Goal: Information Seeking & Learning: Understand process/instructions

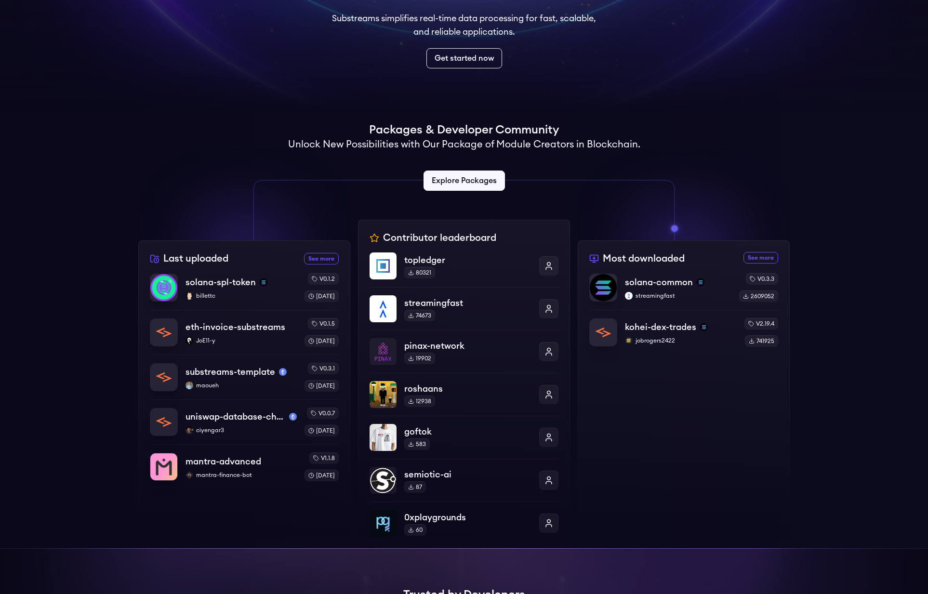
scroll to position [61, 0]
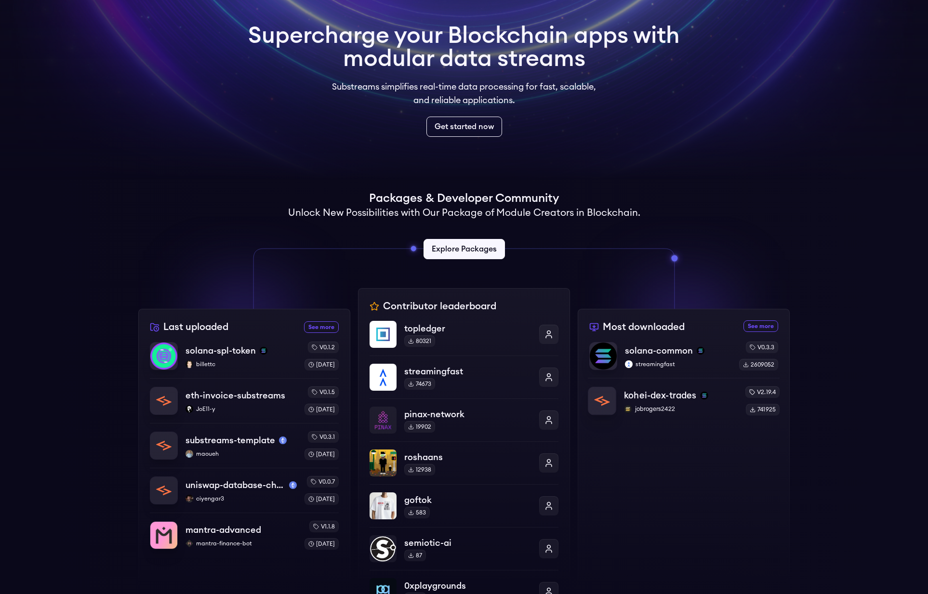
click at [643, 395] on p "kohei-dex-trades" at bounding box center [660, 395] width 72 height 13
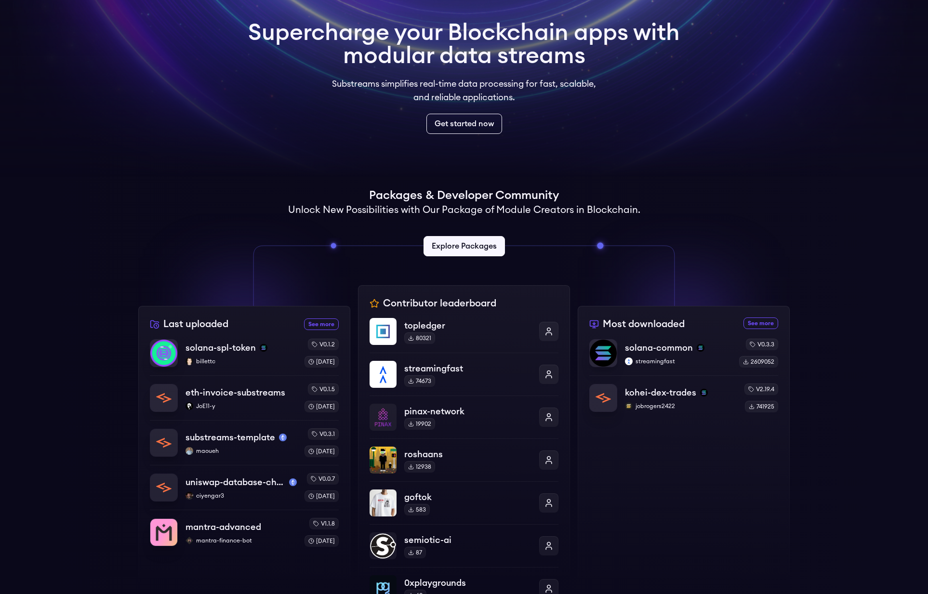
scroll to position [65, 0]
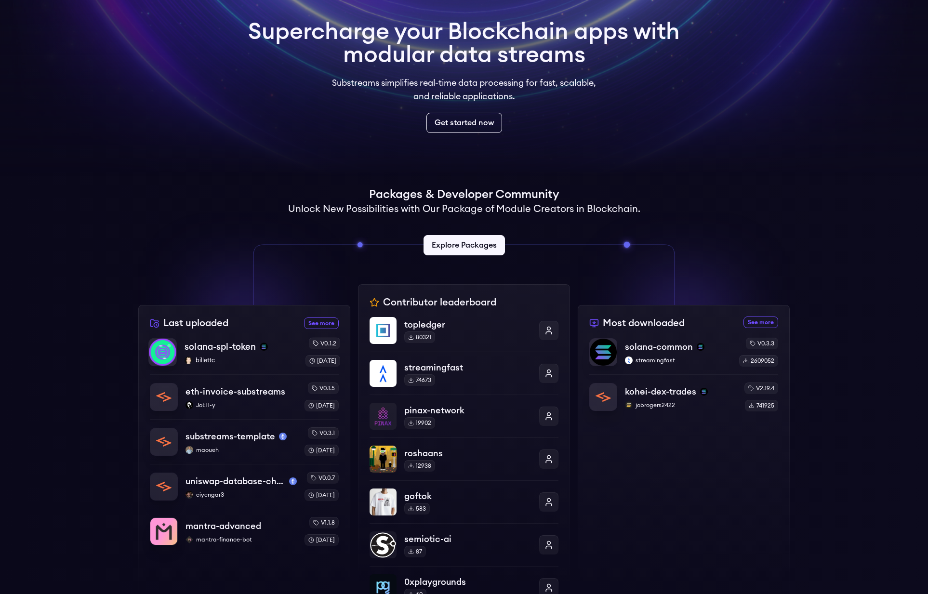
click at [208, 352] on p "solana-spl-token" at bounding box center [220, 346] width 71 height 13
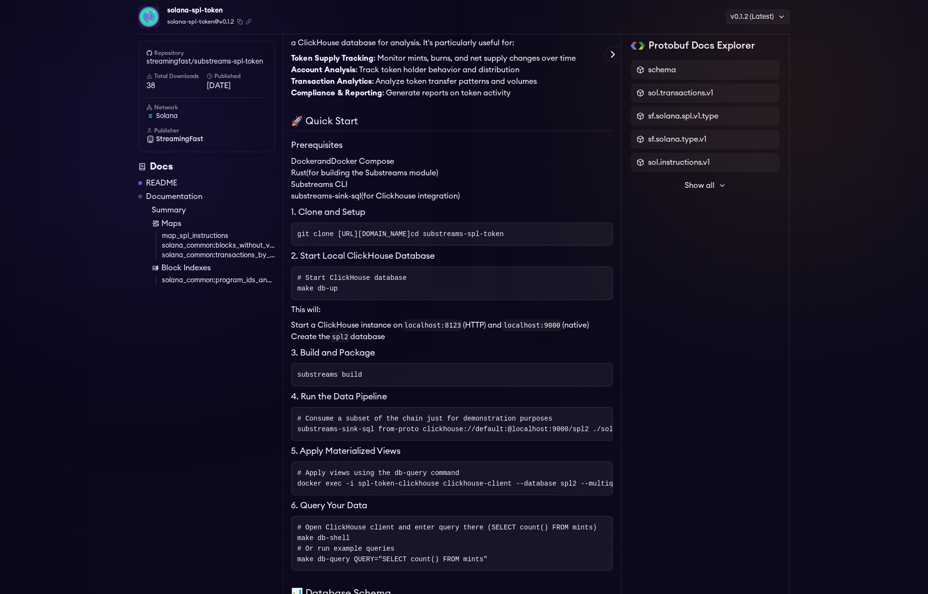
scroll to position [202, 0]
click at [410, 236] on span "git clone https://github.com/streamingfast/substreams-spl-token.git" at bounding box center [353, 234] width 113 height 8
copy span "git clone https://github.com/streamingfast/substreams-spl-token.git"
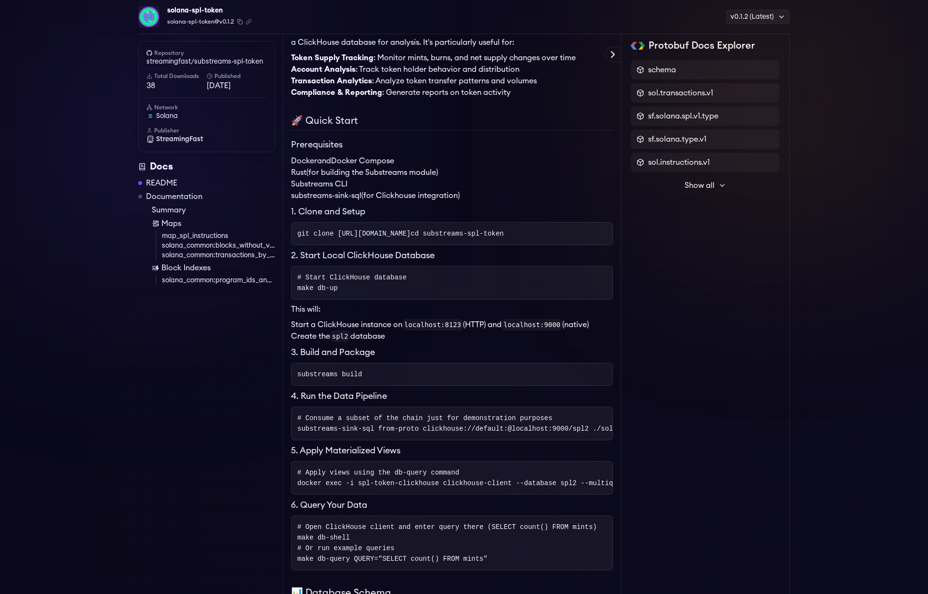
click at [360, 245] on pre "git clone https://github.com/streamingfast/substreams-spl-token.git cd substrea…" at bounding box center [452, 233] width 322 height 23
click at [361, 245] on pre "git clone https://github.com/streamingfast/substreams-spl-token.git cd substrea…" at bounding box center [452, 233] width 322 height 23
copy span "cd substreams-spl-token"
drag, startPoint x: 31, startPoint y: 280, endPoint x: 11, endPoint y: 283, distance: 20.4
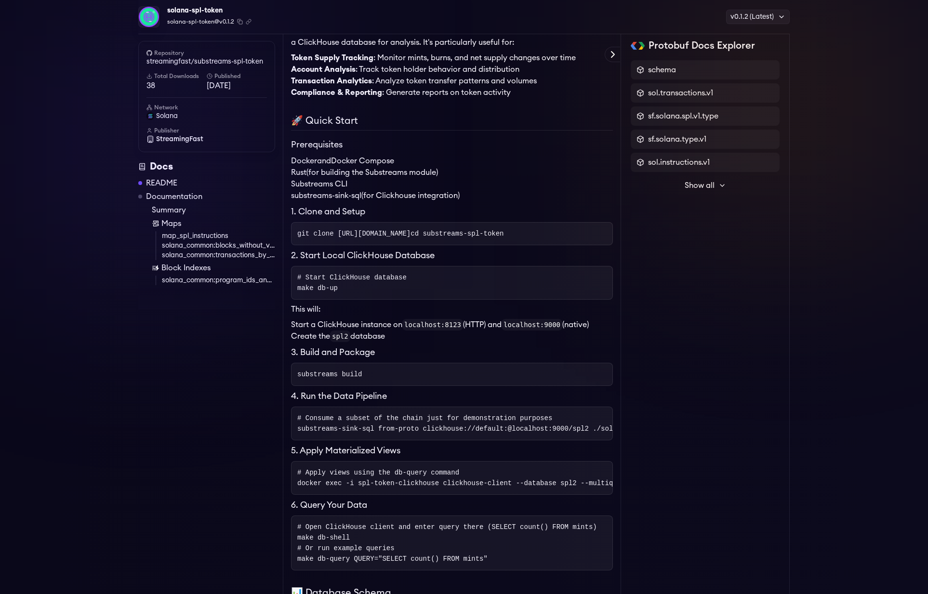
click at [352, 281] on pre "# Start ClickHouse database make db-up" at bounding box center [452, 283] width 322 height 34
click at [352, 280] on pre "# Start ClickHouse database make db-up" at bounding box center [452, 283] width 322 height 34
click at [345, 298] on pre "# Start ClickHouse database make db-up" at bounding box center [452, 283] width 322 height 34
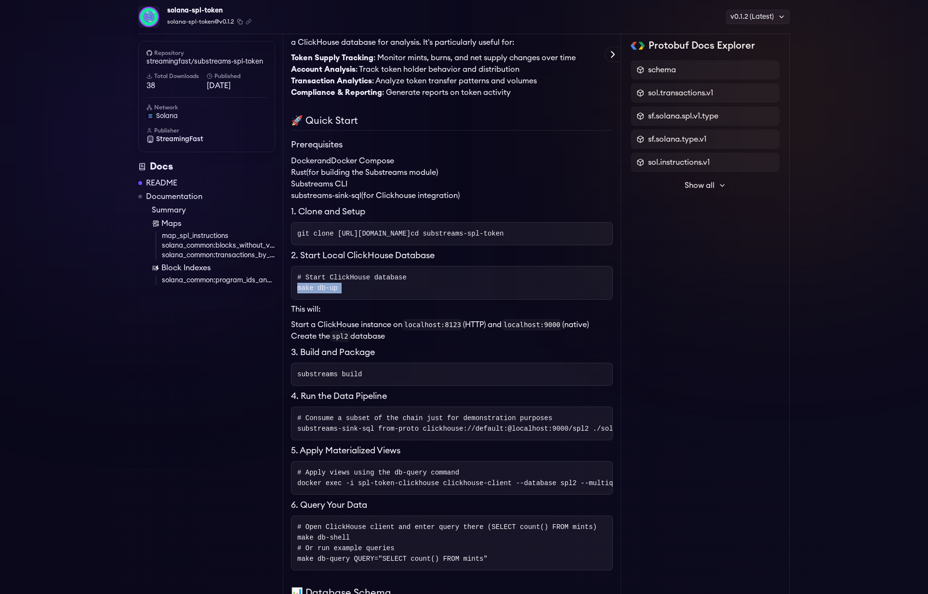
click at [345, 298] on pre "# Start ClickHouse database make db-up" at bounding box center [452, 283] width 322 height 34
copy span "make db-up"
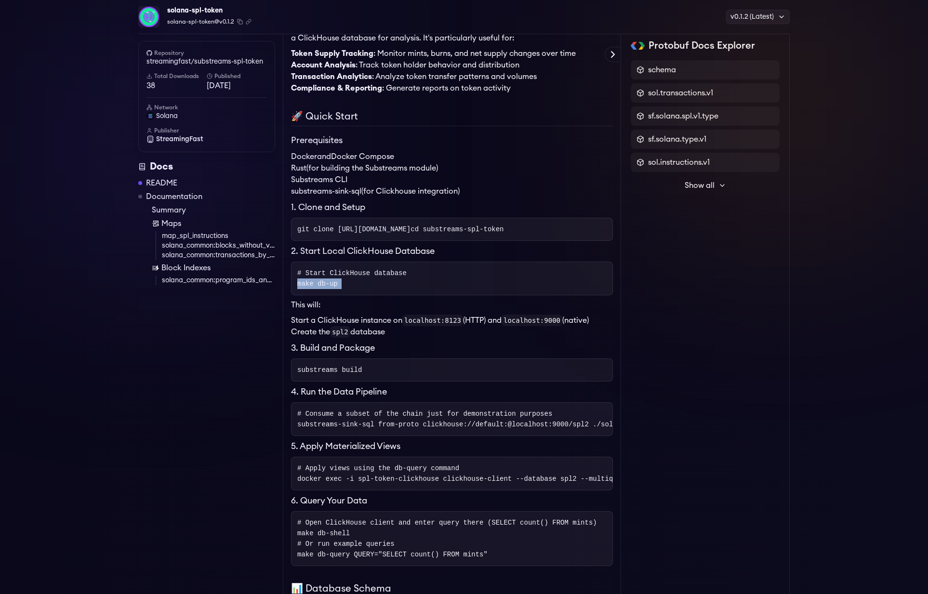
scroll to position [220, 0]
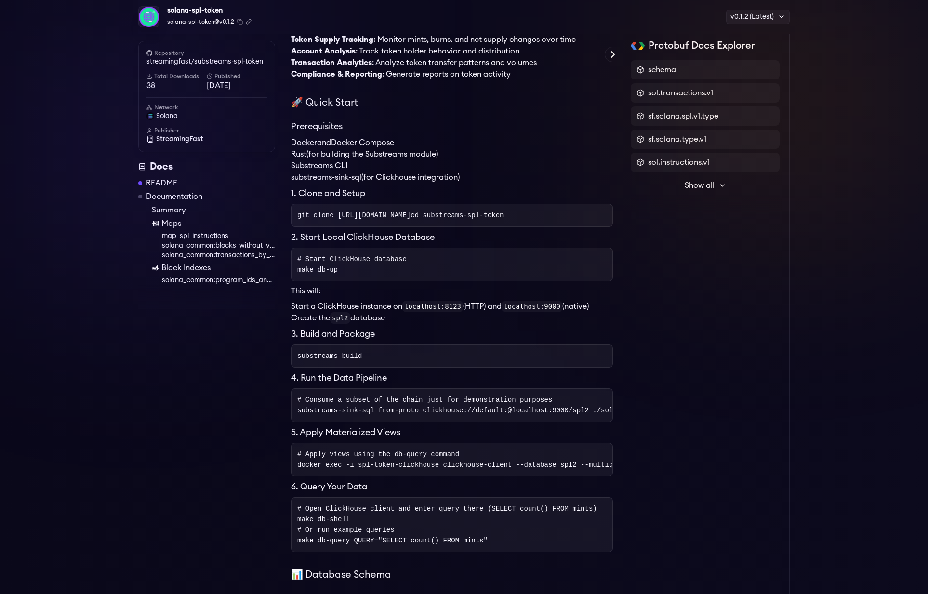
click at [361, 360] on span "substreams build" at bounding box center [329, 356] width 65 height 8
click at [362, 360] on span "substreams build" at bounding box center [329, 356] width 65 height 8
copy span "substreams build"
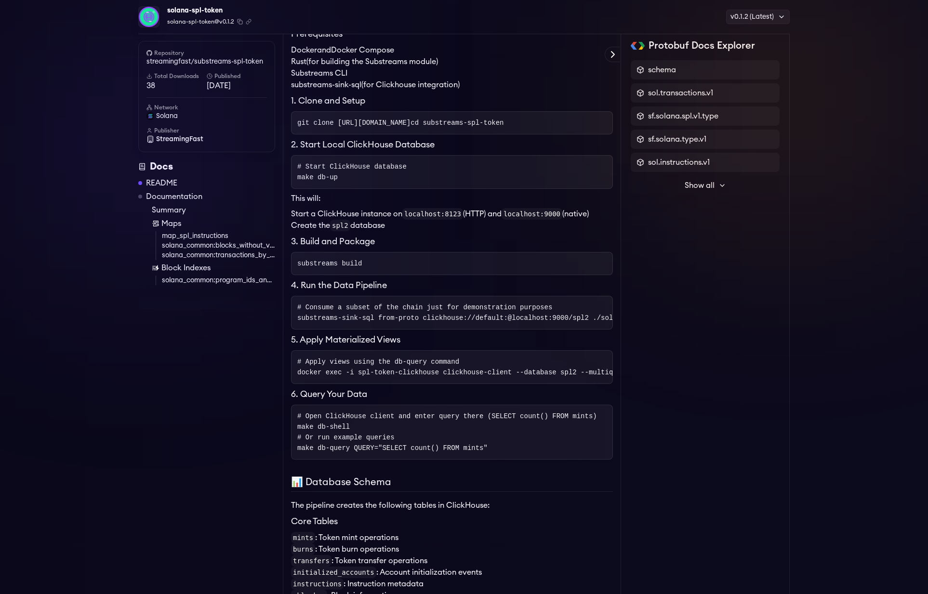
scroll to position [326, 0]
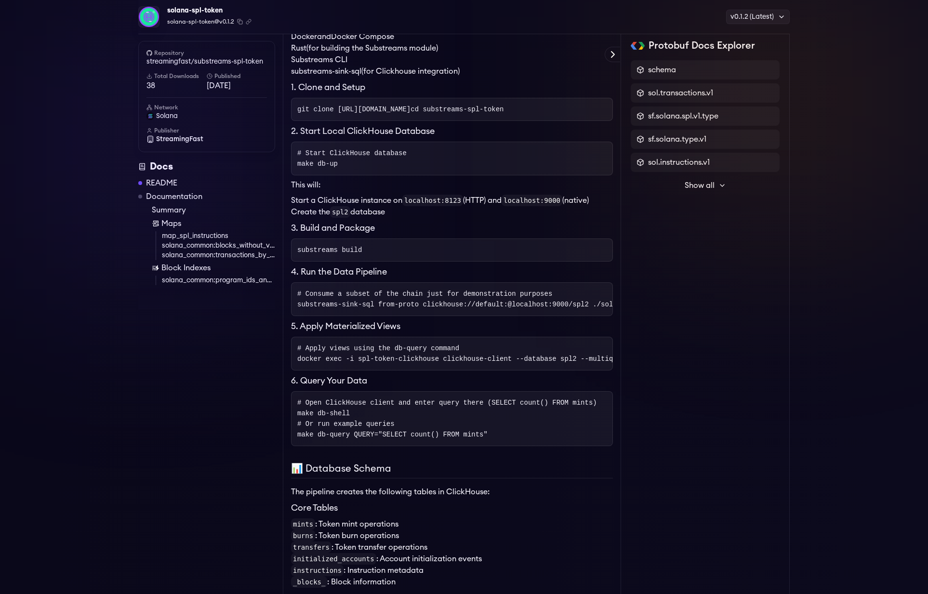
click at [489, 308] on span "substreams-sink-sql from-proto clickhouse://default:@localhost:9000/spl2 ./sola…" at bounding box center [548, 305] width 502 height 8
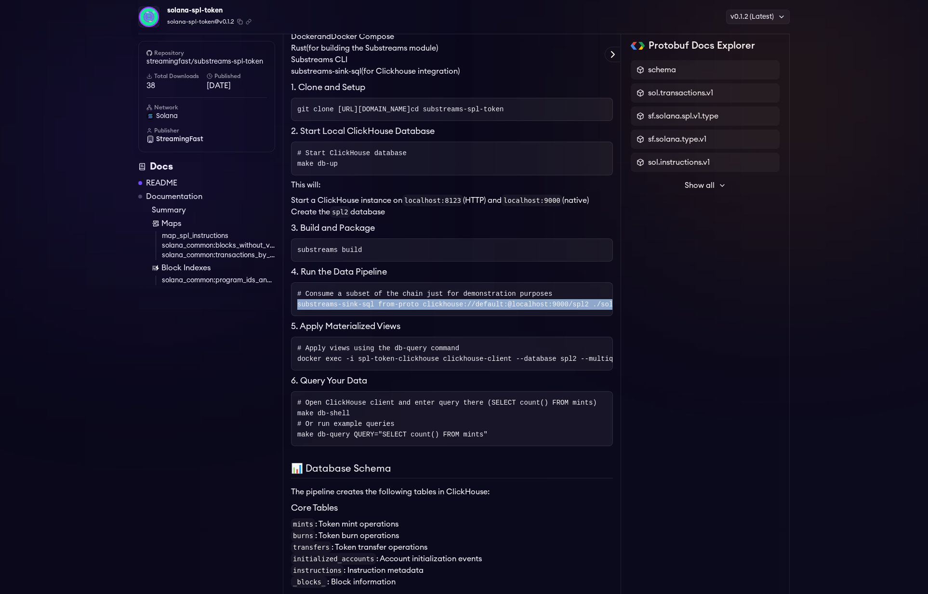
click at [489, 308] on span "substreams-sink-sql from-proto clickhouse://default:@localhost:9000/spl2 ./sola…" at bounding box center [548, 305] width 502 height 8
copy span "substreams-sink-sql from-proto clickhouse://default:@localhost:9000/spl2 ./sola…"
drag, startPoint x: 387, startPoint y: 307, endPoint x: 390, endPoint y: 318, distance: 10.9
click at [387, 307] on pre "# Consume a subset of the chain just for demonstration purposes substreams-sink…" at bounding box center [452, 299] width 322 height 34
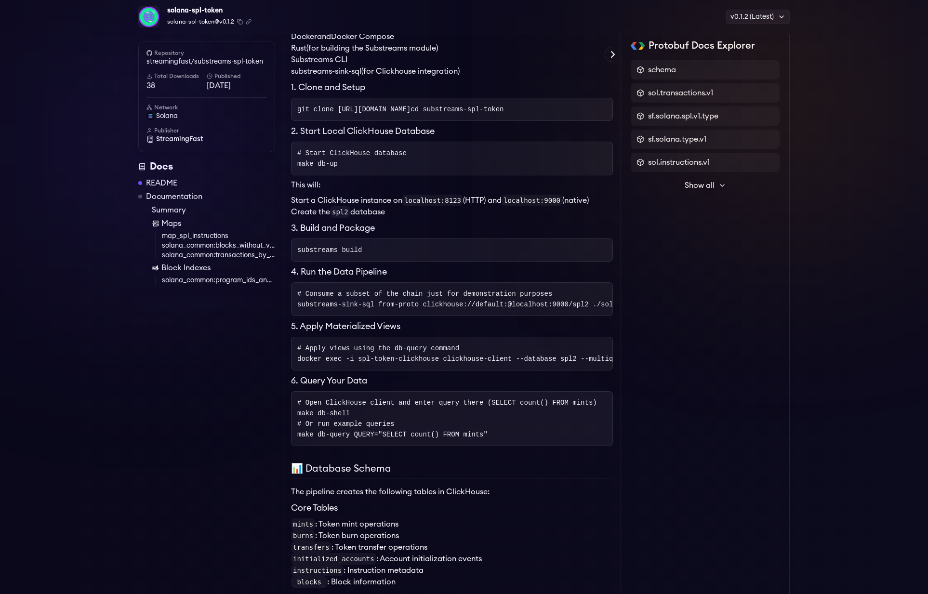
click at [384, 308] on span "substreams-sink-sql from-proto clickhouse://default:@localhost:9000/spl2 ./sola…" at bounding box center [548, 305] width 502 height 8
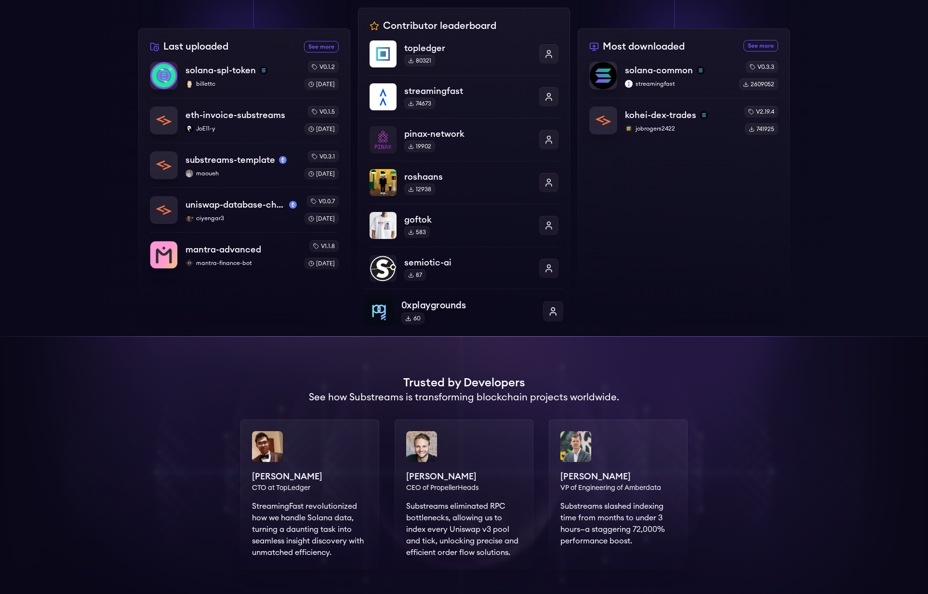
scroll to position [210, 0]
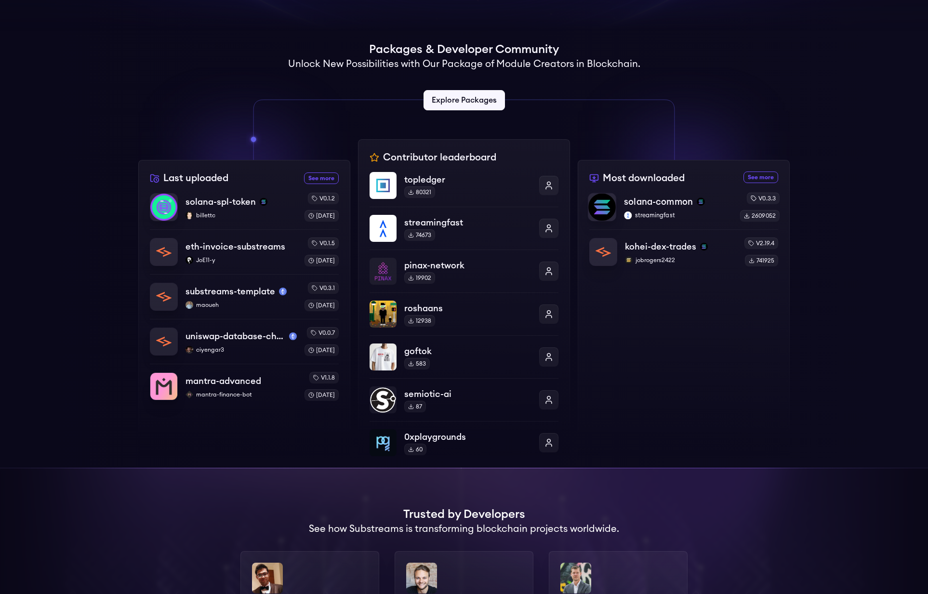
click at [643, 212] on p "streamingfast" at bounding box center [678, 216] width 108 height 8
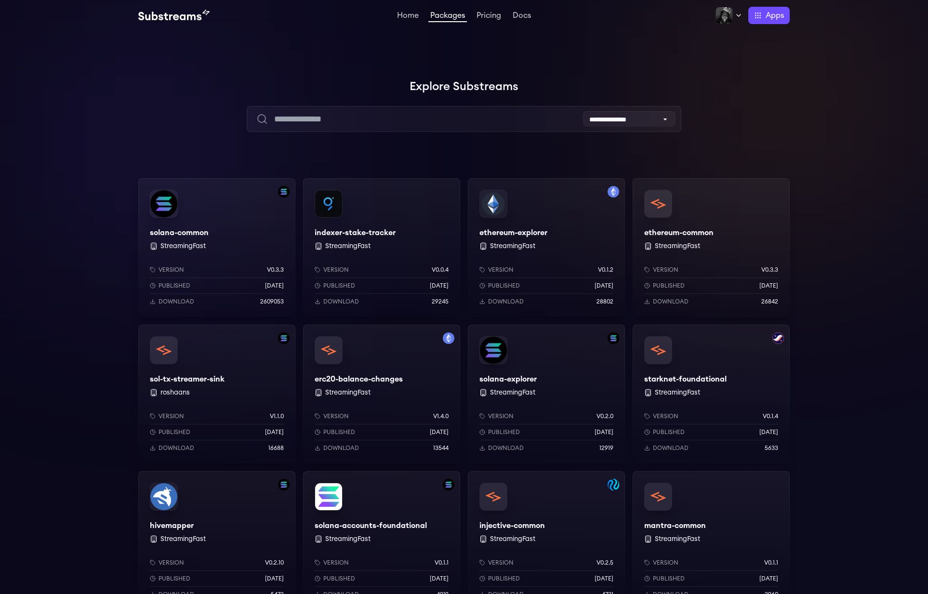
click at [505, 382] on div "solana-explorer StreamingFast Version v0.2.0 Published 1 years ago Download 129…" at bounding box center [546, 394] width 157 height 139
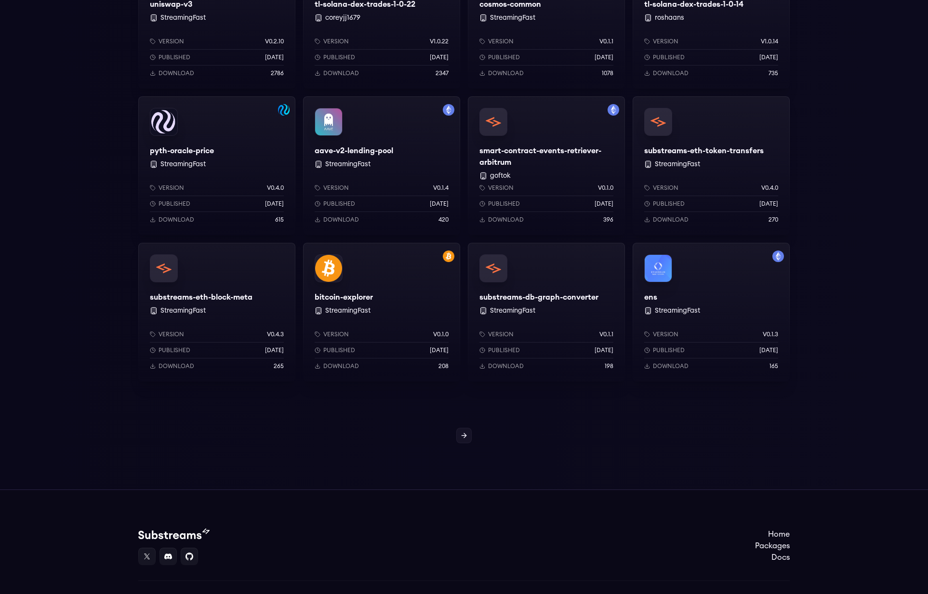
scroll to position [670, 0]
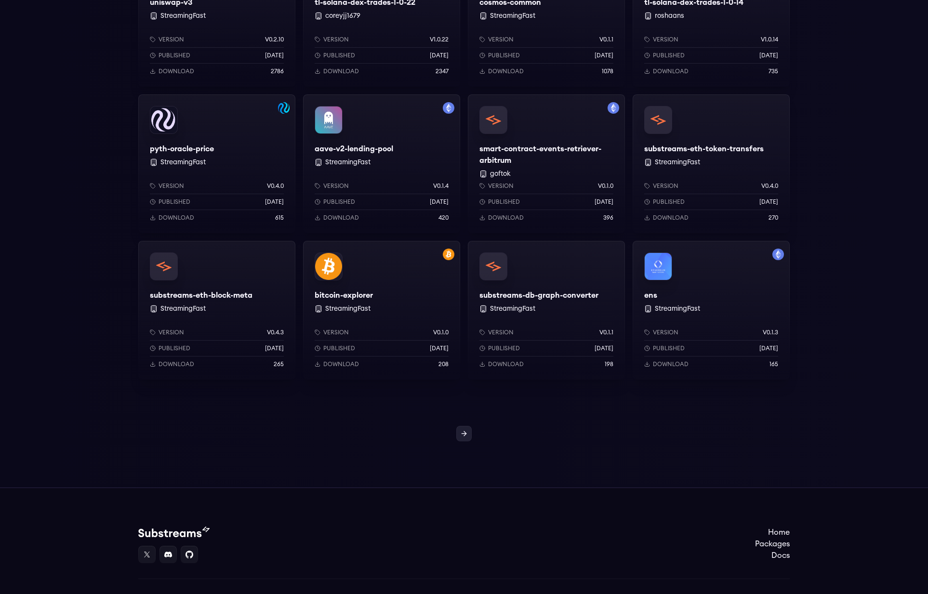
click at [466, 431] on icon at bounding box center [464, 434] width 8 height 8
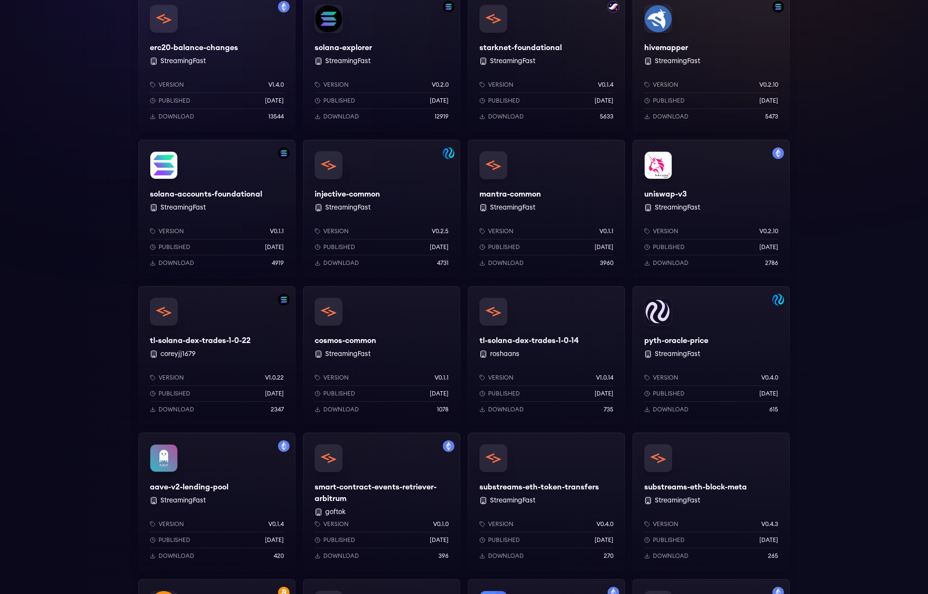
scroll to position [109, 0]
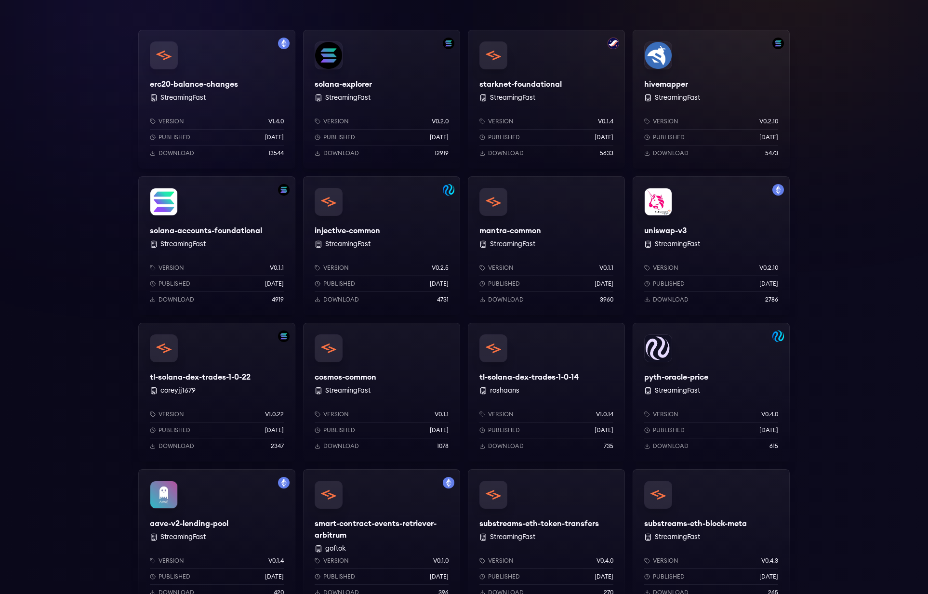
scroll to position [138, 0]
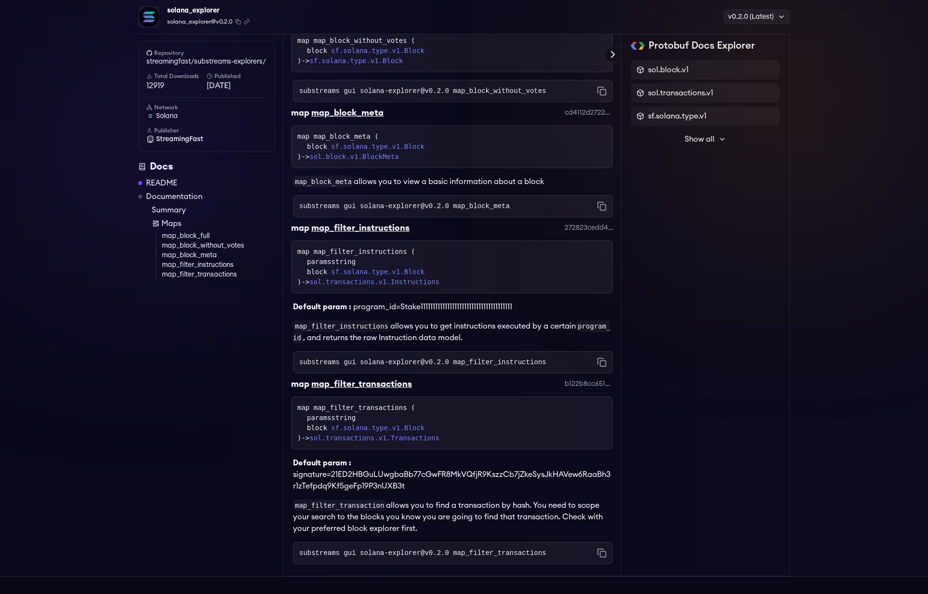
scroll to position [436, 0]
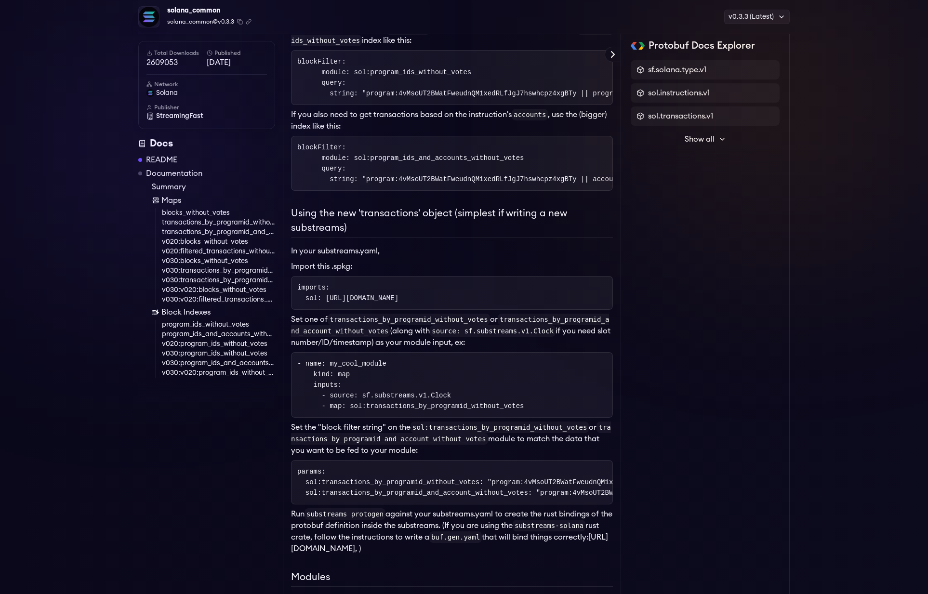
scroll to position [530, 0]
